Goal: Information Seeking & Learning: Learn about a topic

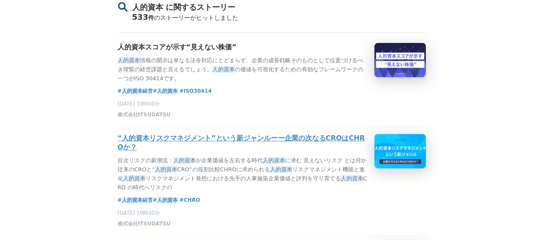
scroll to position [86, 0]
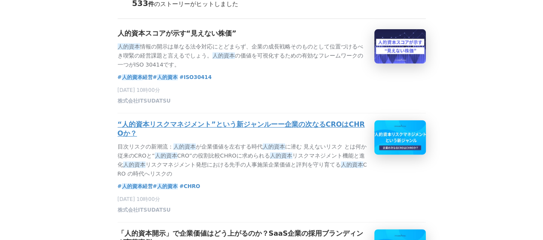
click at [236, 138] on h3 "“人的資本リスクマネジメント”という新ジャンルーー企業の次なるCROはCHROか？" at bounding box center [243, 129] width 250 height 18
click at [239, 131] on h3 "“人的資本リスクマネジメント”という新ジャンルーー企業の次なるCROはCHROか？" at bounding box center [243, 129] width 250 height 18
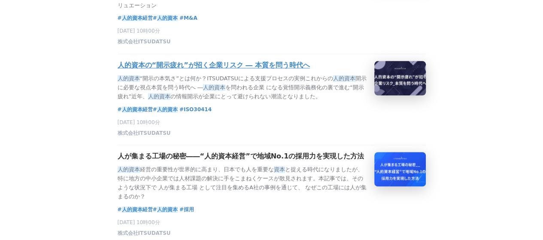
scroll to position [515, 0]
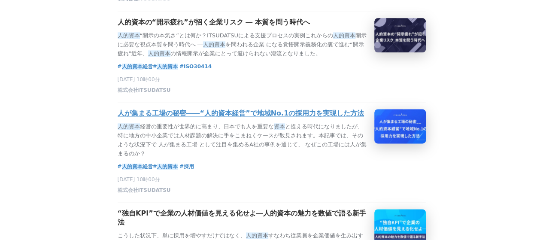
click at [293, 118] on h3 "人が集まる工場の秘密――“人的資本経営”で地域No.1の採用力を実現した方法" at bounding box center [241, 113] width 247 height 9
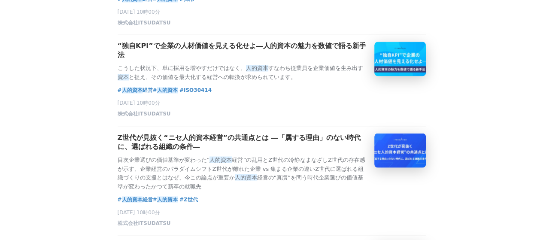
scroll to position [729, 0]
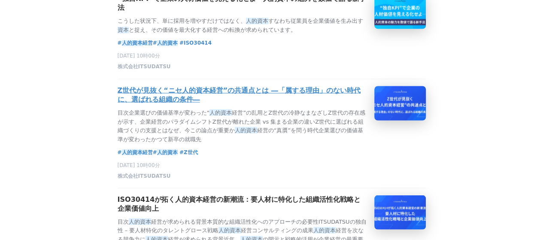
click at [311, 104] on h3 "Z世代が見抜く“ニセ人的資本経営”の共通点とは ―「属する理由」のない時代に、選ばれる組織の条件―" at bounding box center [243, 95] width 250 height 18
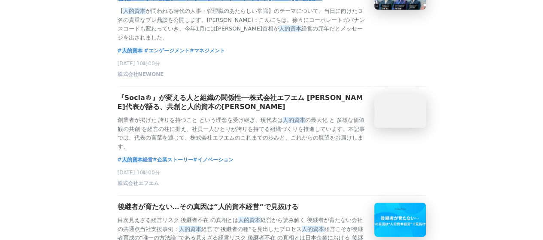
scroll to position [1244, 0]
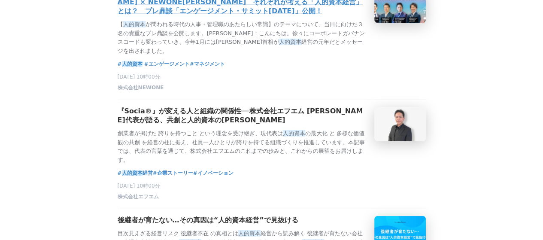
click at [214, 16] on h3 "カオナビ佐藤 × 野村総合研究所 内藤 × NEWONE上林　それぞれが考える「人的資本経営」とは？　プレ鼎談「エンゲージメント・サミット2022」公開！" at bounding box center [243, 2] width 250 height 27
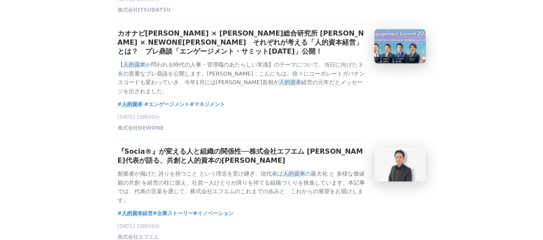
scroll to position [1158, 0]
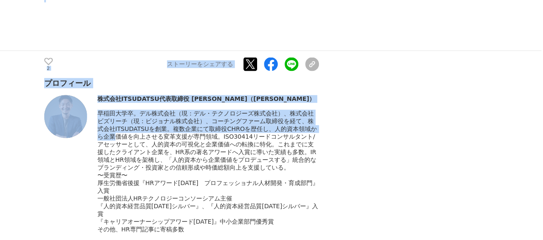
scroll to position [4031, 0]
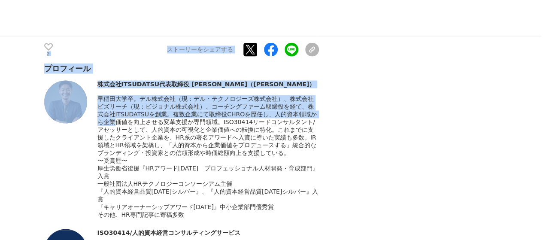
drag, startPoint x: 44, startPoint y: 74, endPoint x: 307, endPoint y: 149, distance: 273.3
copy section "“人的資本リスクマネジメント”という新ジャンルーー企業の次なるCROはCHROか？ 人的資本経営 #人的資本経営 #CHRO #人的資本 2025年8月6日 …"
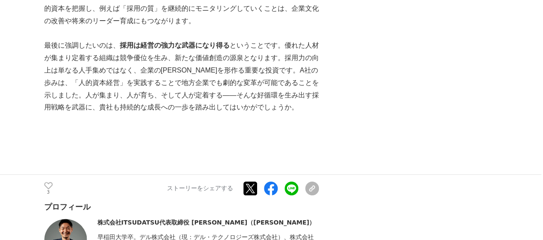
scroll to position [3302, 0]
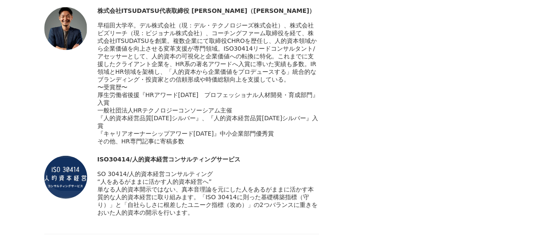
scroll to position [4203, 0]
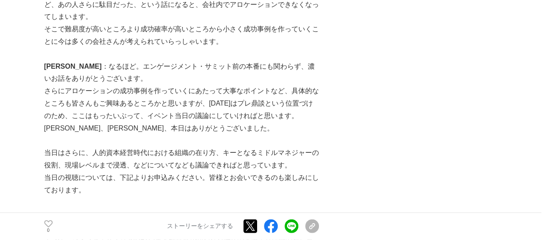
scroll to position [2702, 0]
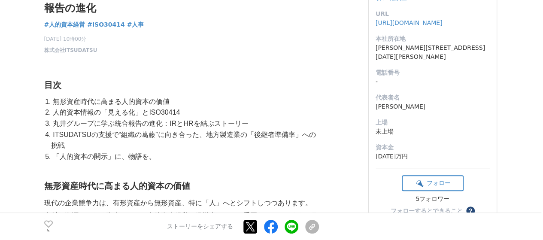
scroll to position [172, 0]
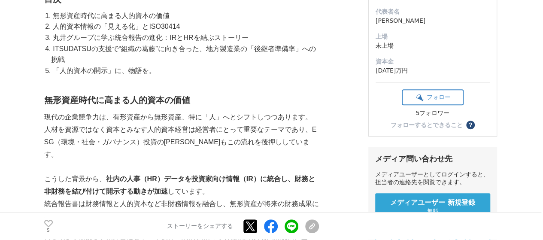
drag, startPoint x: 259, startPoint y: 126, endPoint x: 202, endPoint y: 151, distance: 63.2
click at [202, 161] on p at bounding box center [181, 167] width 274 height 12
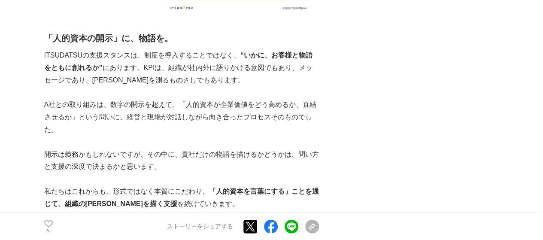
scroll to position [2616, 0]
